Goal: Information Seeking & Learning: Check status

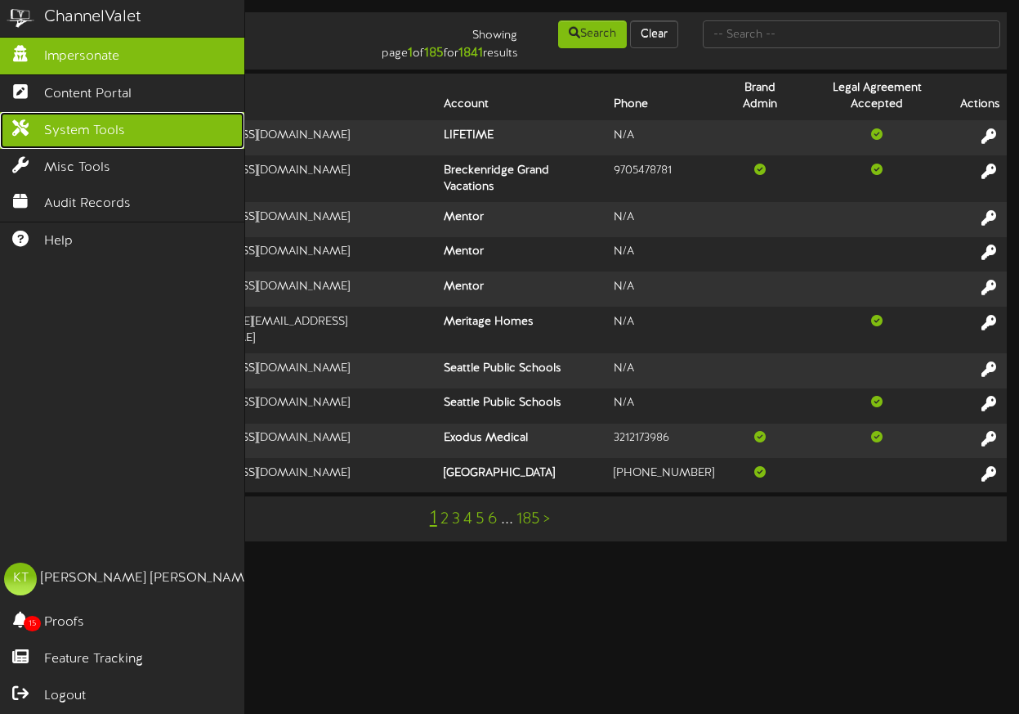
click at [65, 125] on span "System Tools" at bounding box center [84, 131] width 81 height 19
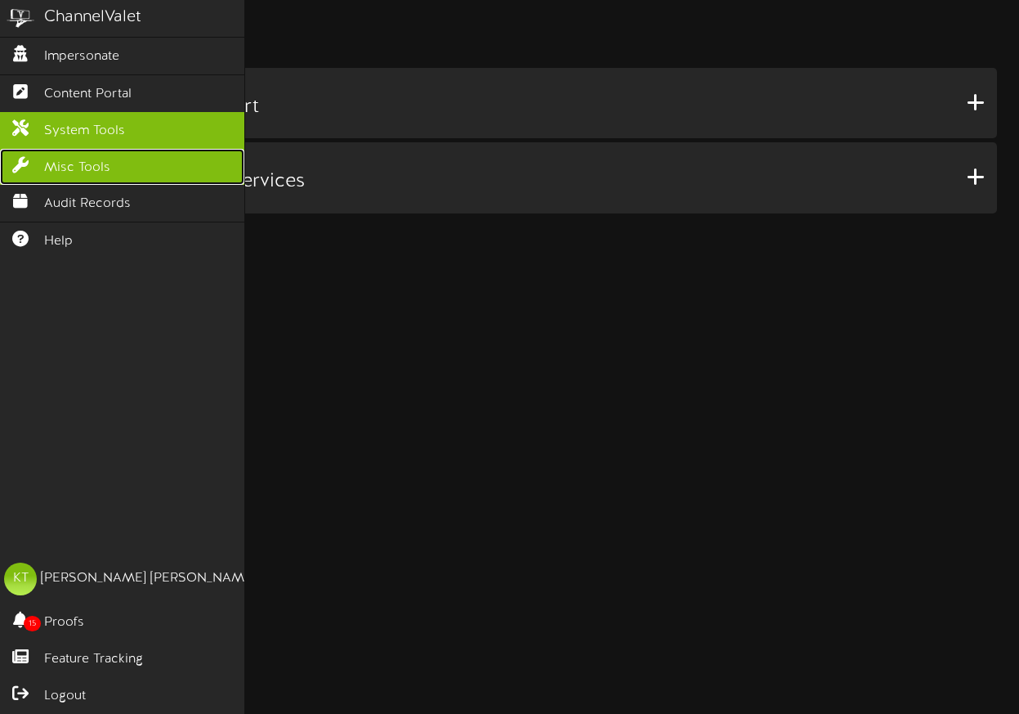
click at [30, 165] on icon at bounding box center [20, 163] width 41 height 12
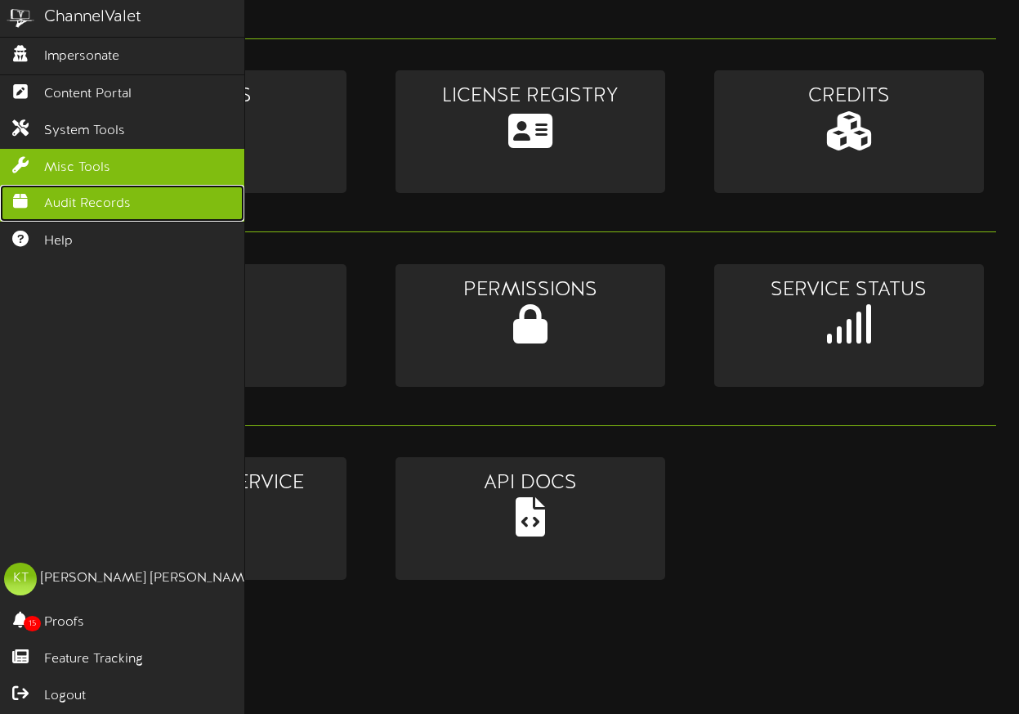
click at [66, 205] on span "Audit Records" at bounding box center [87, 204] width 87 height 19
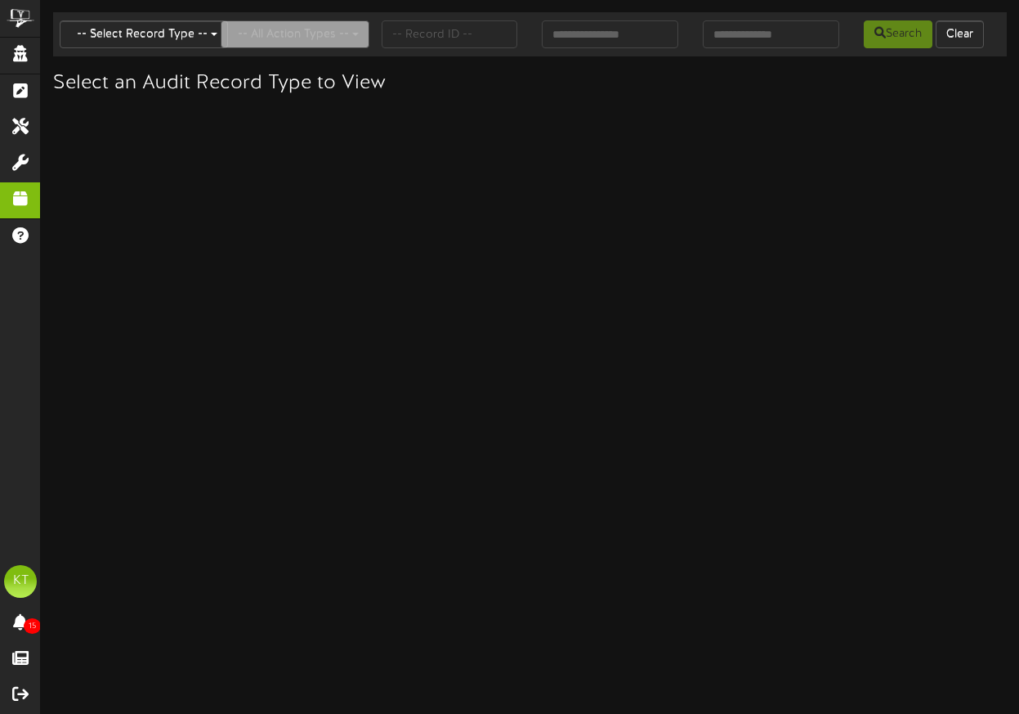
click at [214, 29] on div "-- All Action Types --" at bounding box center [288, 34] width 161 height 31
click at [210, 32] on div "-- All Action Types --" at bounding box center [288, 34] width 161 height 31
click at [216, 38] on div "-- All Action Types --" at bounding box center [288, 34] width 161 height 31
click at [160, 38] on button "-- Select Record Type --" at bounding box center [144, 34] width 168 height 28
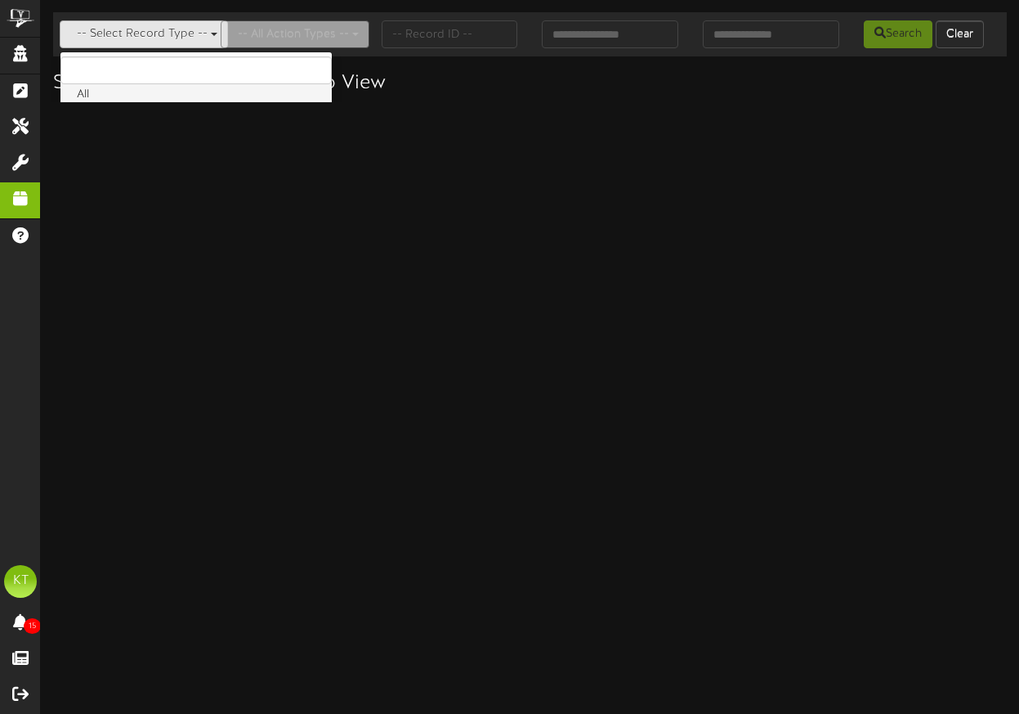
click at [105, 95] on label "All" at bounding box center [195, 94] width 271 height 21
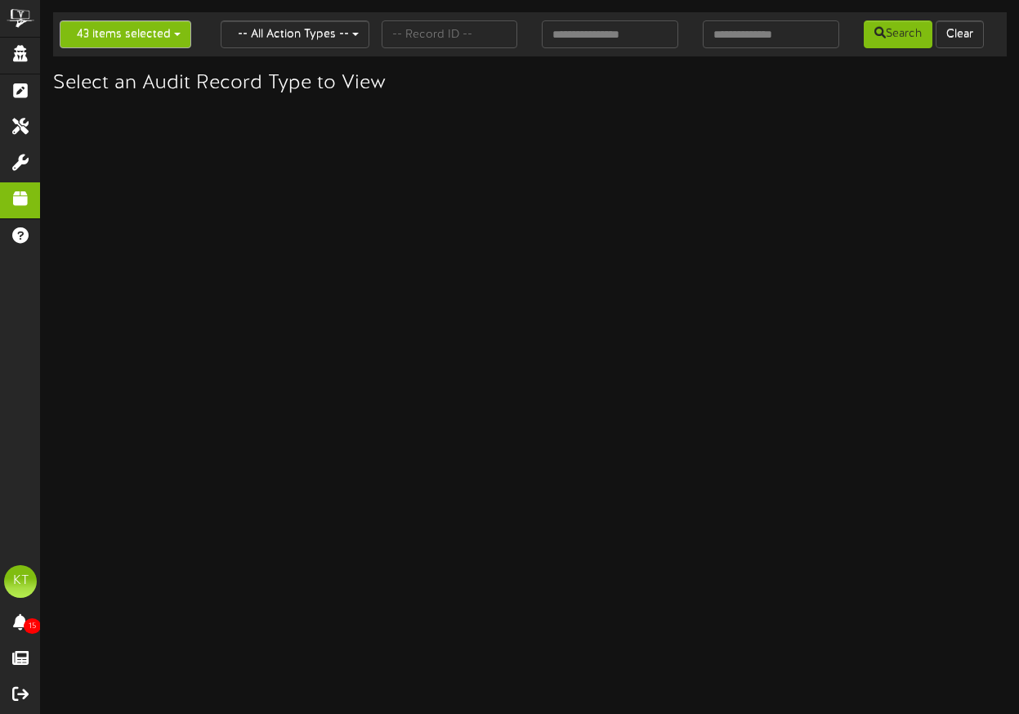
click at [143, 35] on button "43 items selected" at bounding box center [126, 34] width 132 height 28
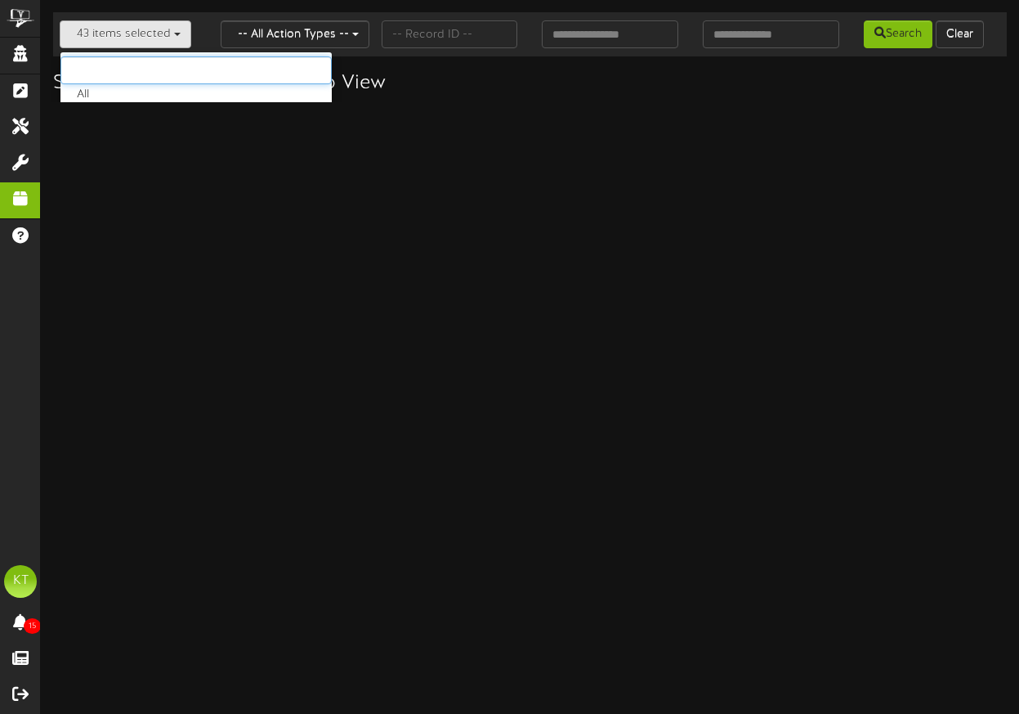
click at [104, 74] on input "text" at bounding box center [195, 70] width 271 height 28
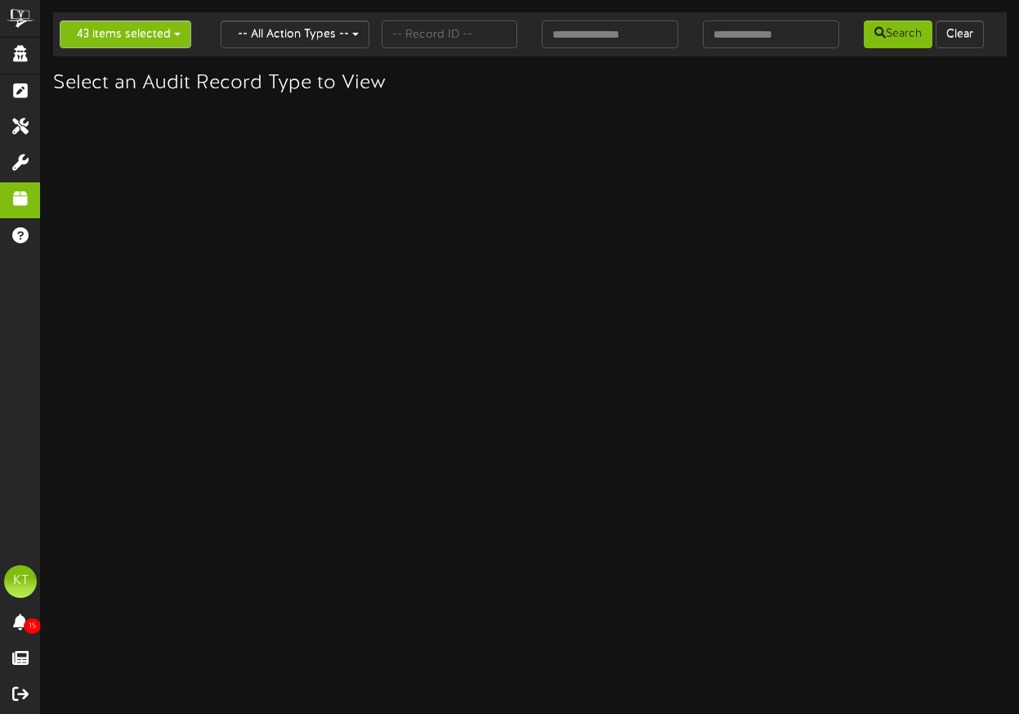
click at [109, 42] on button "43 items selected" at bounding box center [126, 34] width 132 height 28
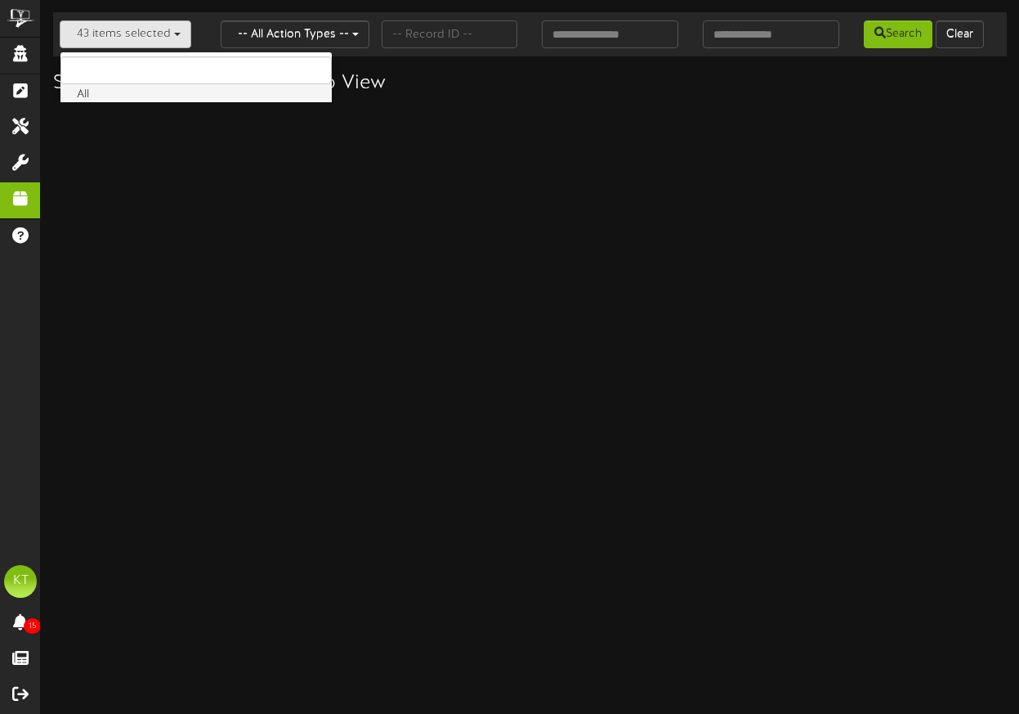
click at [95, 93] on label "All" at bounding box center [195, 94] width 271 height 21
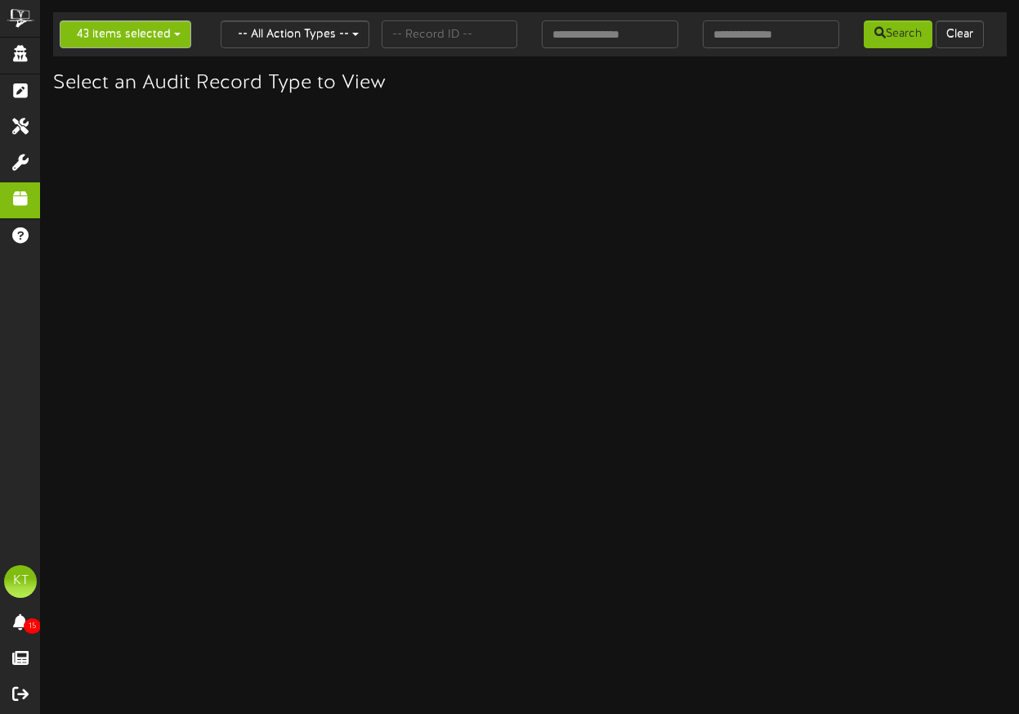
click at [99, 33] on button "43 items selected" at bounding box center [126, 34] width 132 height 28
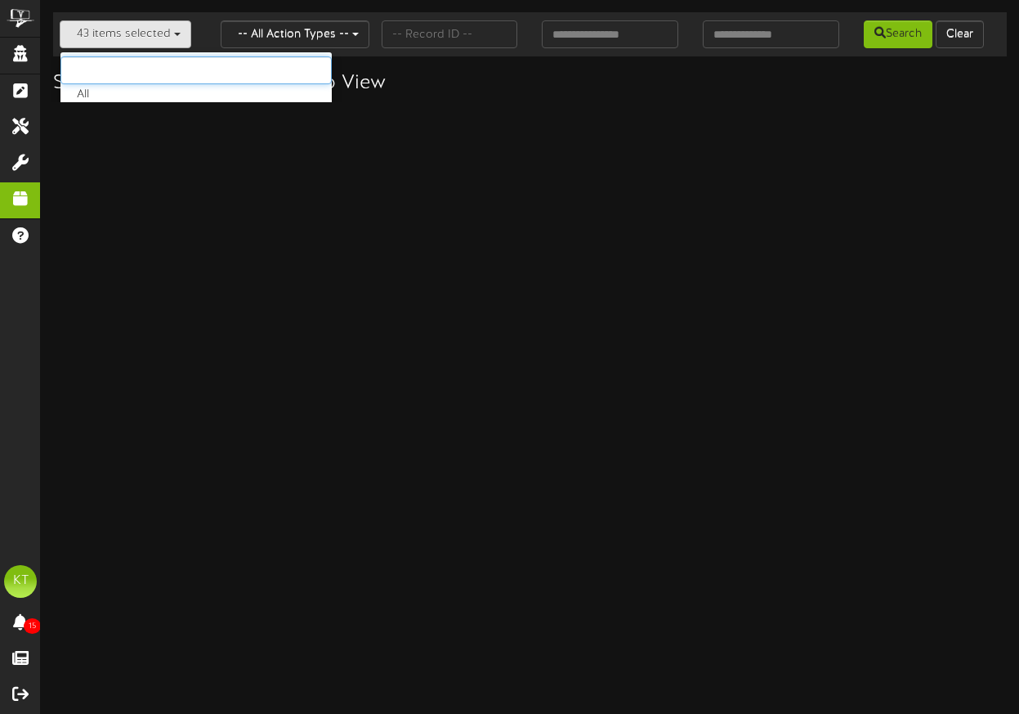
click at [132, 66] on input "text" at bounding box center [195, 70] width 271 height 28
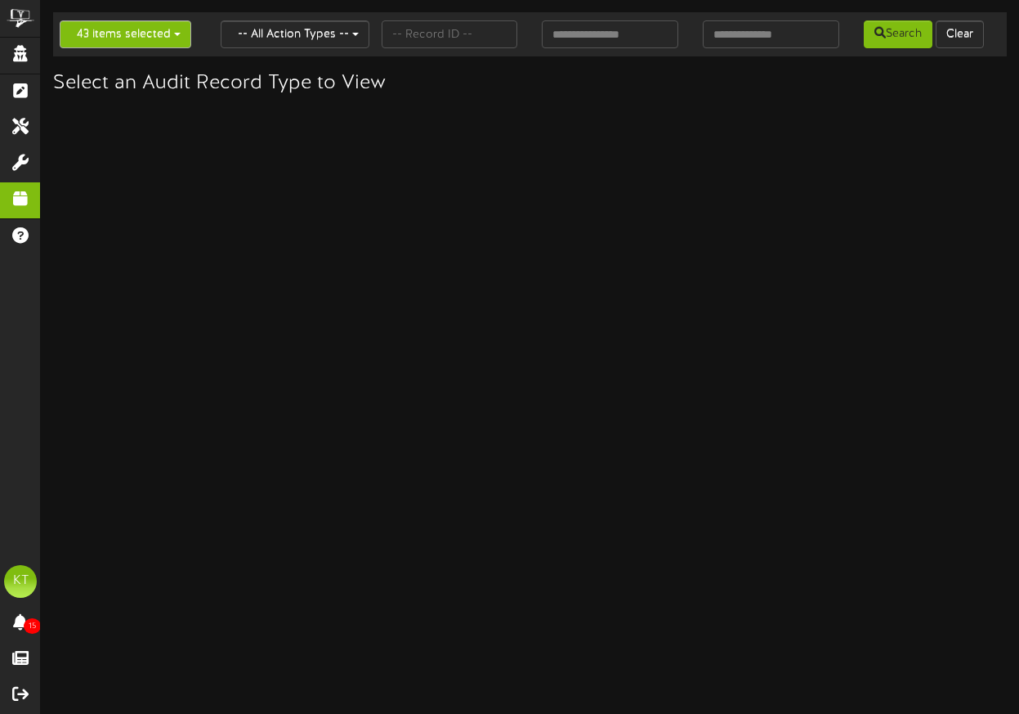
click at [129, 41] on button "43 items selected" at bounding box center [126, 34] width 132 height 28
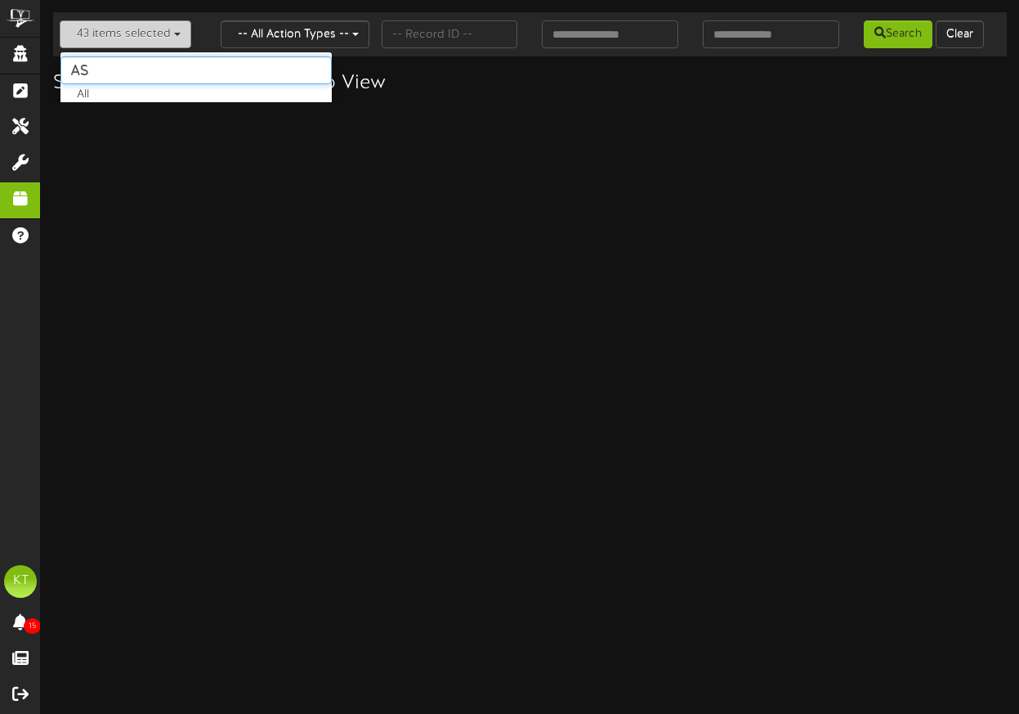
type input "a"
click at [579, 102] on html "ChannelValet Impersonate Content Portal System Tools Misc Tools Audit Records H…" at bounding box center [509, 51] width 1019 height 102
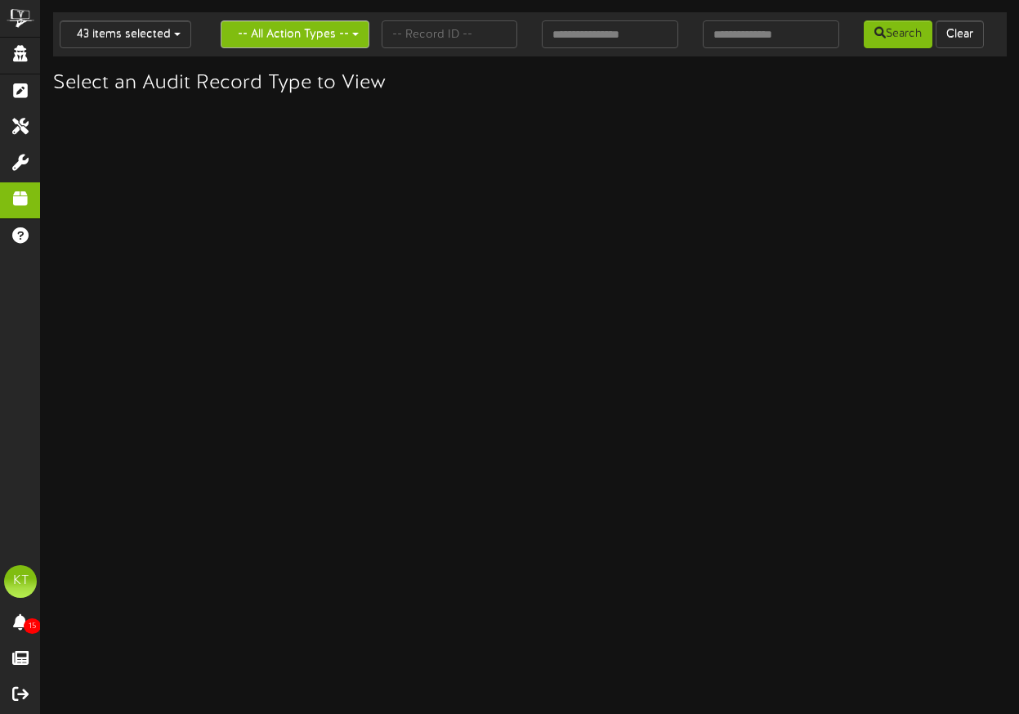
click at [281, 38] on button "-- All Action Types --" at bounding box center [295, 34] width 149 height 28
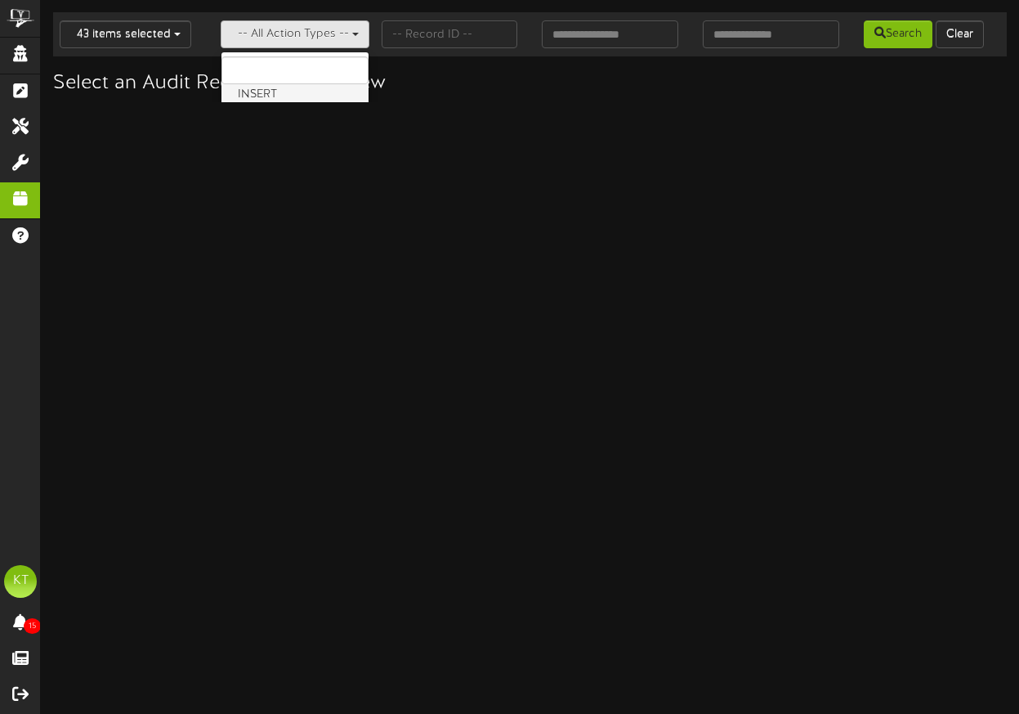
click at [270, 96] on label "INSERT" at bounding box center [294, 94] width 147 height 21
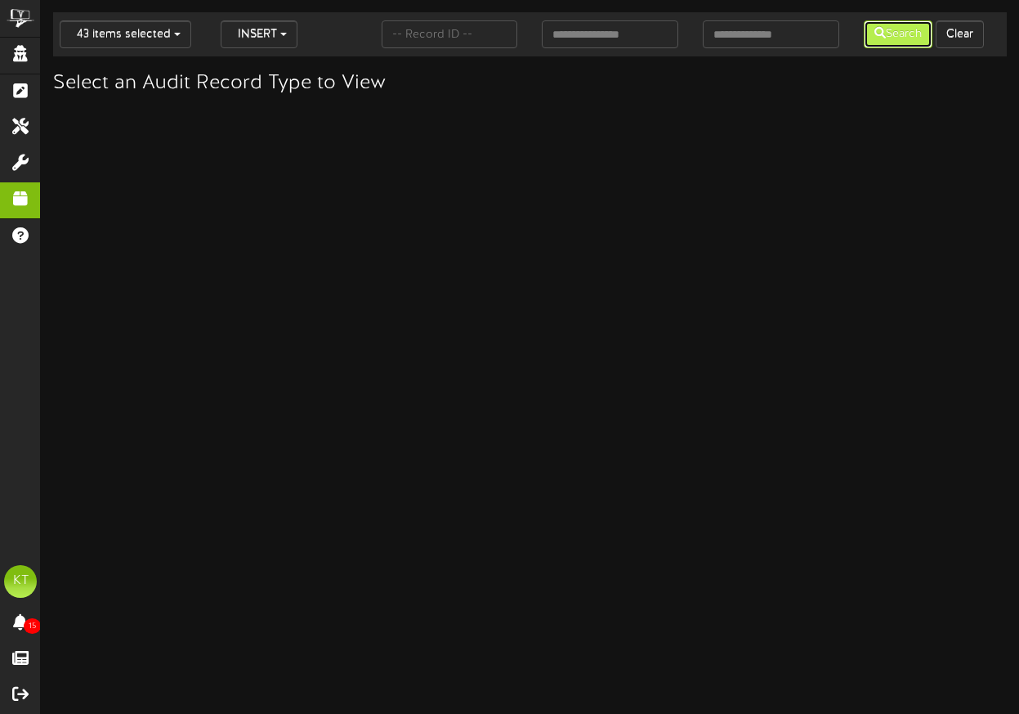
click at [872, 24] on button "Search" at bounding box center [898, 34] width 69 height 28
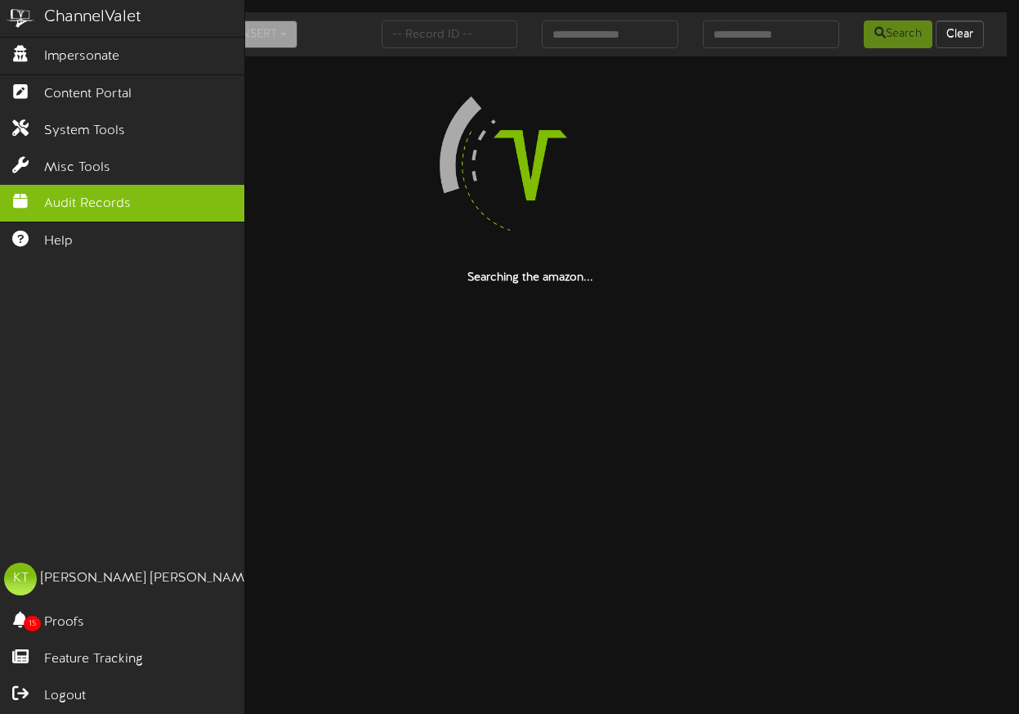
click at [178, 350] on div "ChannelValet Impersonate Content Portal System Tools Misc Tools Audit Records H…" at bounding box center [122, 357] width 245 height 714
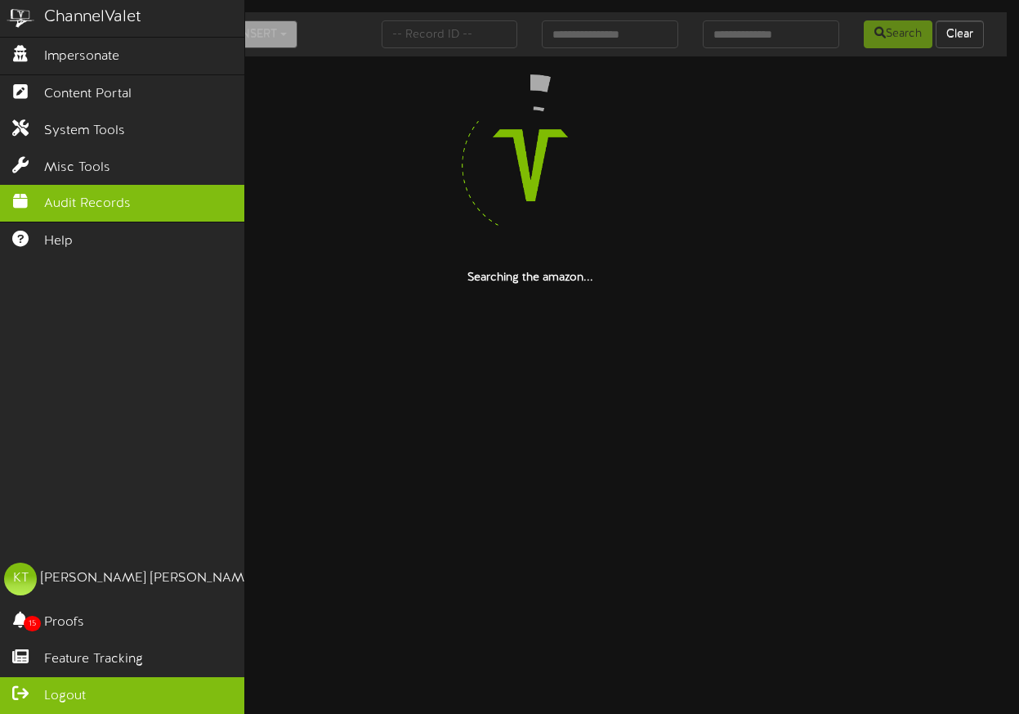
click at [22, 697] on icon at bounding box center [20, 691] width 41 height 12
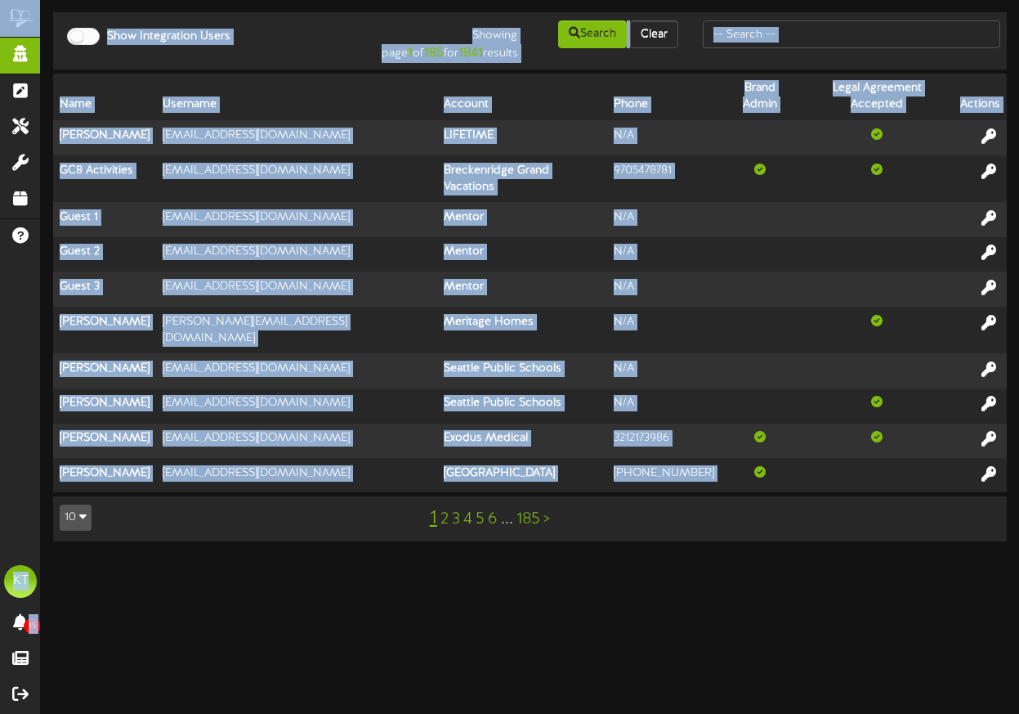
click at [255, 537] on html "ChannelValet Impersonate Content Portal System Tools Misc Tools Audit Records H…" at bounding box center [509, 278] width 1019 height 557
